Goal: Complete application form: Complete application form

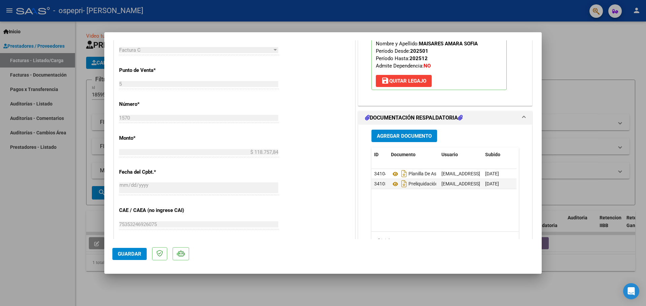
scroll to position [269, 0]
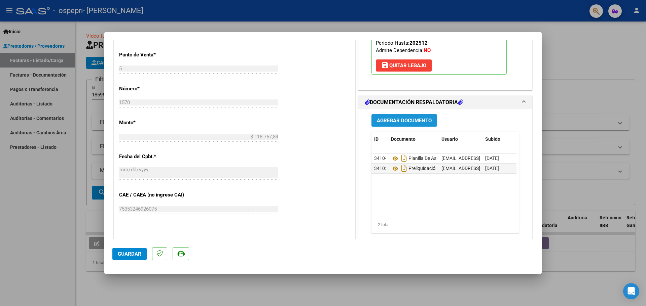
click at [416, 122] on span "Agregar Documento" at bounding box center [404, 121] width 55 height 6
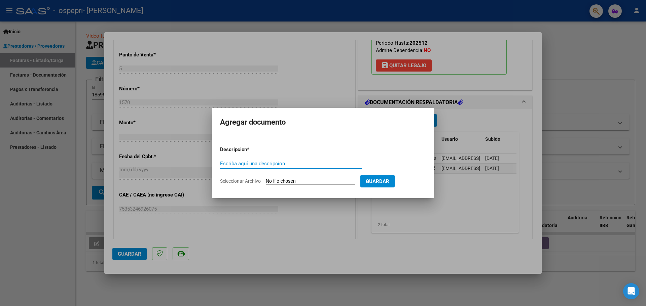
click at [294, 164] on input "Escriba aquí una descripcion" at bounding box center [291, 164] width 142 height 6
type input "Planilla actualizada del mes [PERSON_NAME][DATE] según lo solicitado"
click at [388, 178] on button "Guardar" at bounding box center [377, 181] width 34 height 12
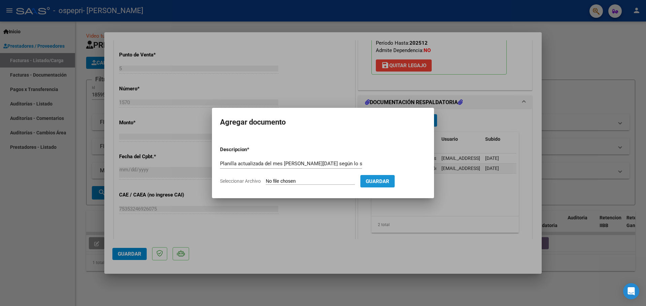
click at [389, 182] on span "Guardar" at bounding box center [378, 182] width 24 height 6
click at [389, 181] on span "Guardar" at bounding box center [378, 182] width 24 height 6
click at [309, 181] on input "Seleccionar Archivo" at bounding box center [310, 182] width 89 height 6
type input "C:\fakepath\OSPEPRI - [PERSON_NAME] - PLANILLA - [DATE].pdf"
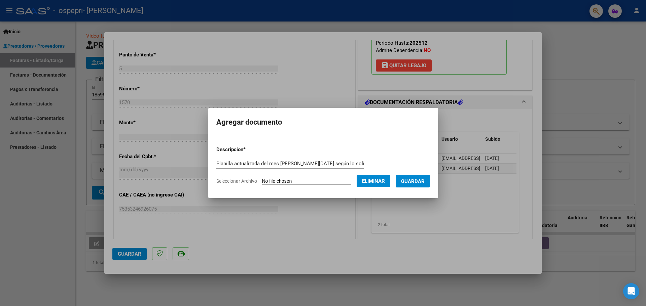
click at [414, 184] on span "Guardar" at bounding box center [413, 182] width 24 height 6
